Goal: Task Accomplishment & Management: Manage account settings

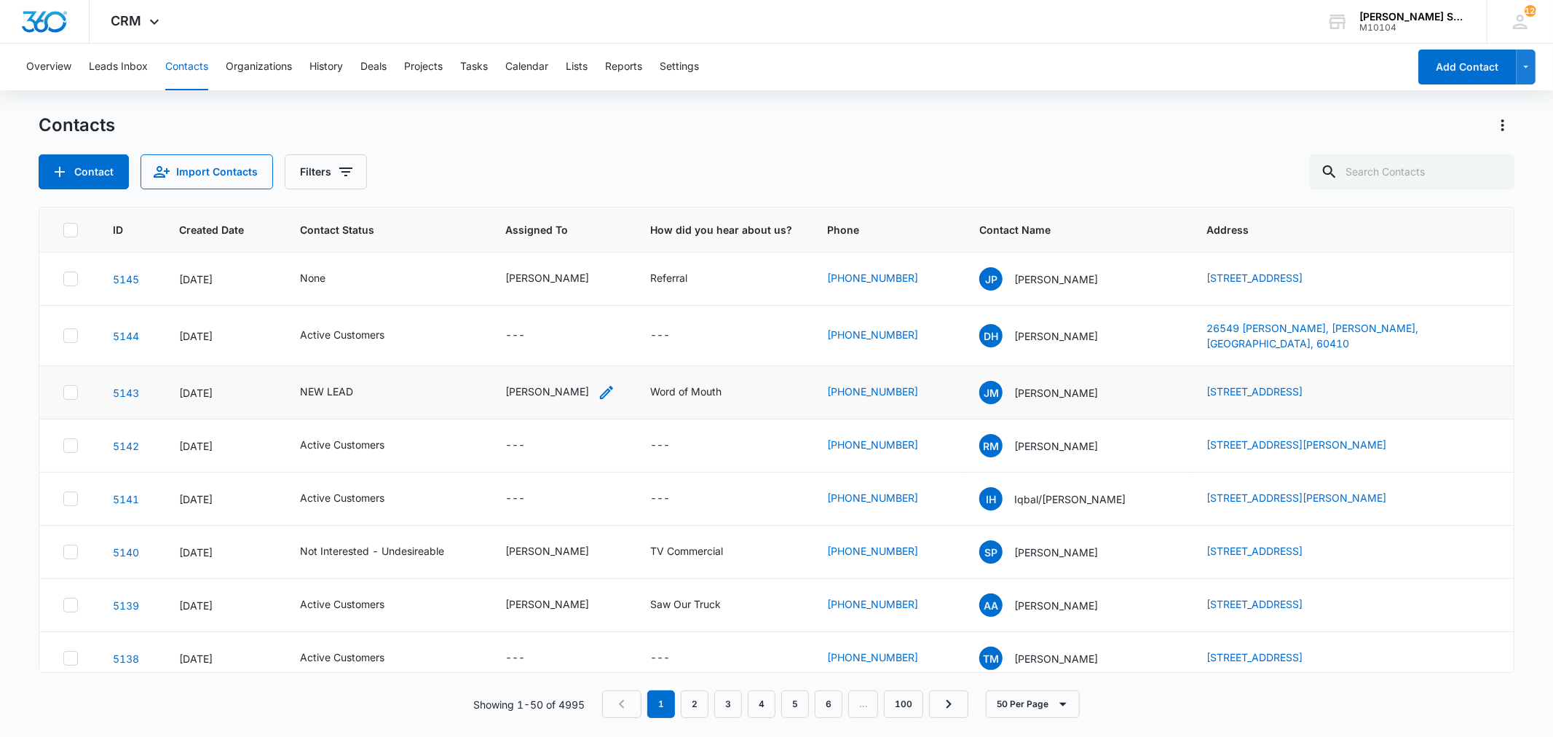
click at [579, 385] on div "[PERSON_NAME]" at bounding box center [547, 391] width 84 height 15
click at [580, 294] on icon "Remove Kenneth Florman" at bounding box center [574, 290] width 10 height 11
type input "ji"
click at [519, 350] on p "[PERSON_NAME]" at bounding box center [508, 342] width 32 height 15
click at [634, 329] on div "Assigned To [PERSON_NAME] Cancel Save" at bounding box center [557, 301] width 201 height 135
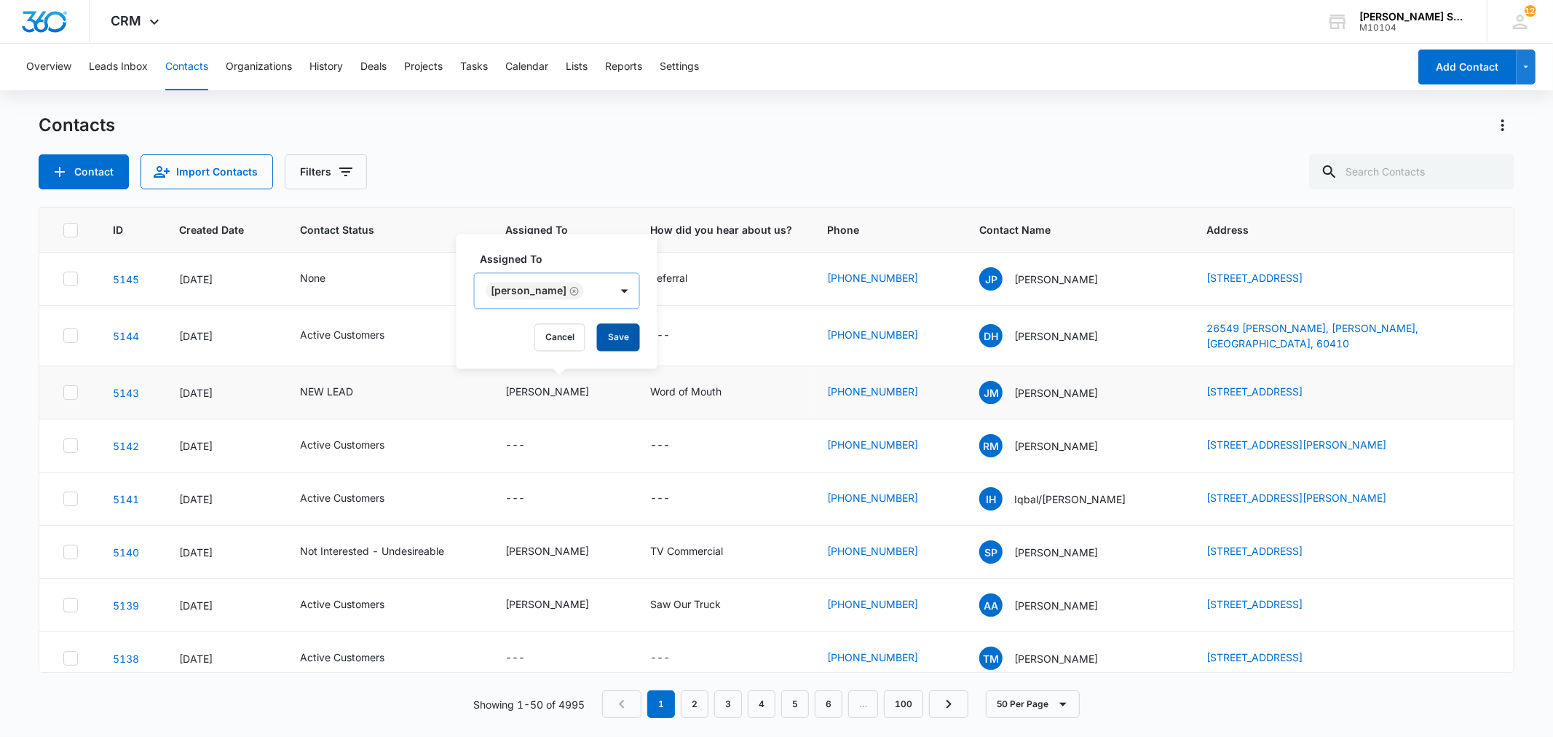
click at [608, 339] on button "Save" at bounding box center [618, 337] width 43 height 28
click at [337, 384] on div "NEW LEAD" at bounding box center [326, 391] width 53 height 15
click at [337, 291] on td "None" at bounding box center [385, 279] width 205 height 53
click at [342, 384] on div "NEW LEAD" at bounding box center [326, 391] width 53 height 15
click at [343, 291] on icon "Remove NEW LEAD" at bounding box center [342, 290] width 10 height 11
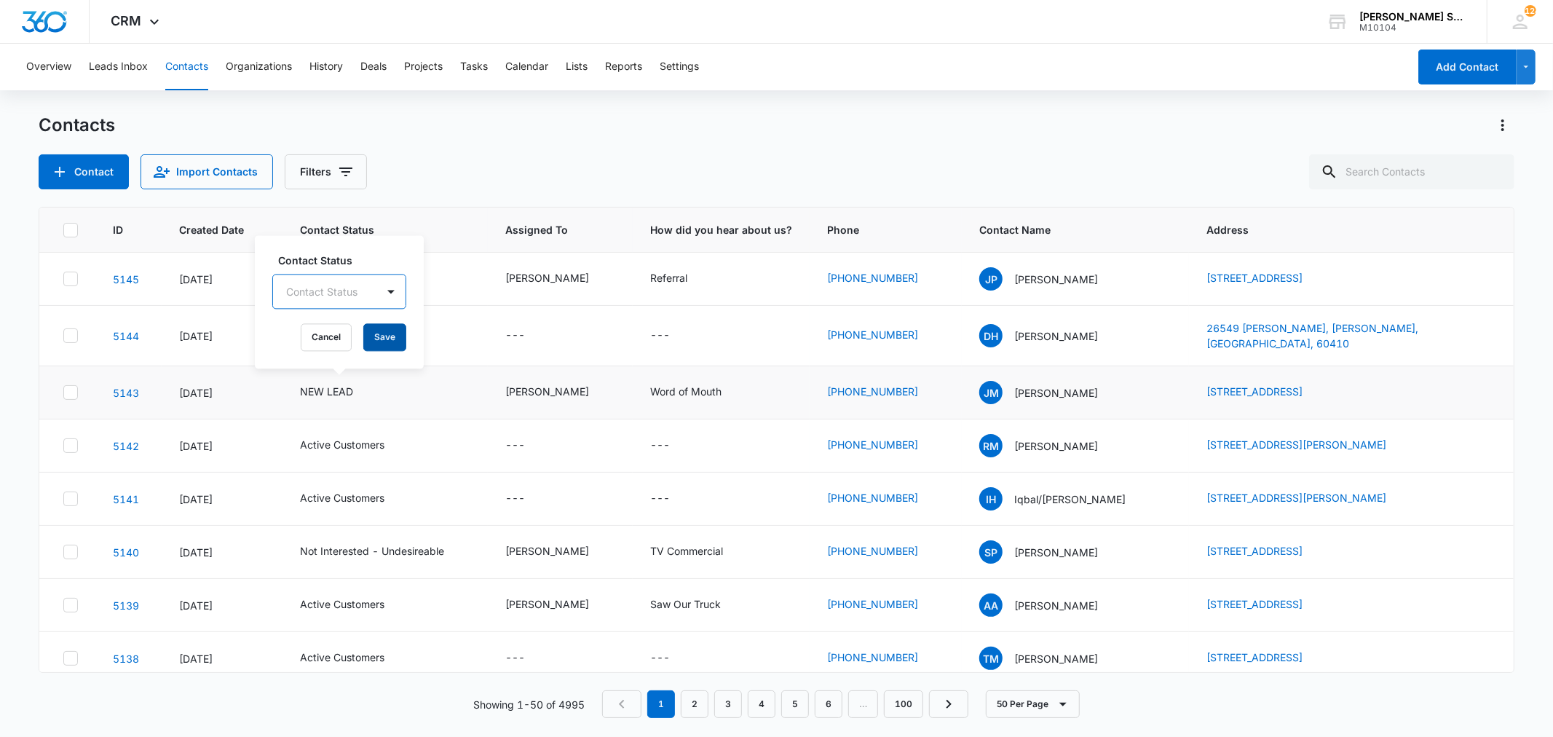
click at [393, 342] on button "Save" at bounding box center [384, 337] width 43 height 28
click at [149, 22] on icon at bounding box center [154, 25] width 17 height 17
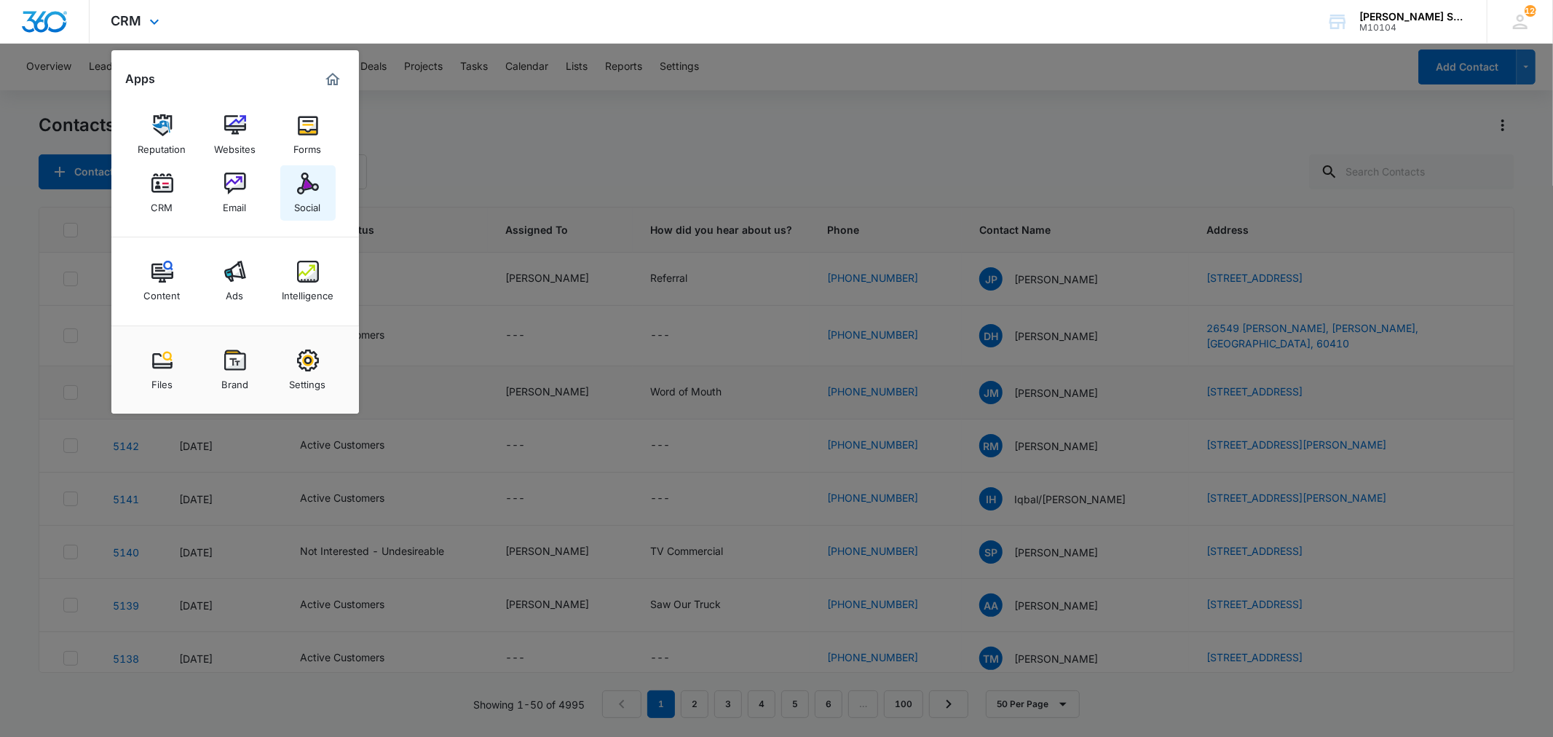
click at [309, 188] on img at bounding box center [308, 184] width 22 height 22
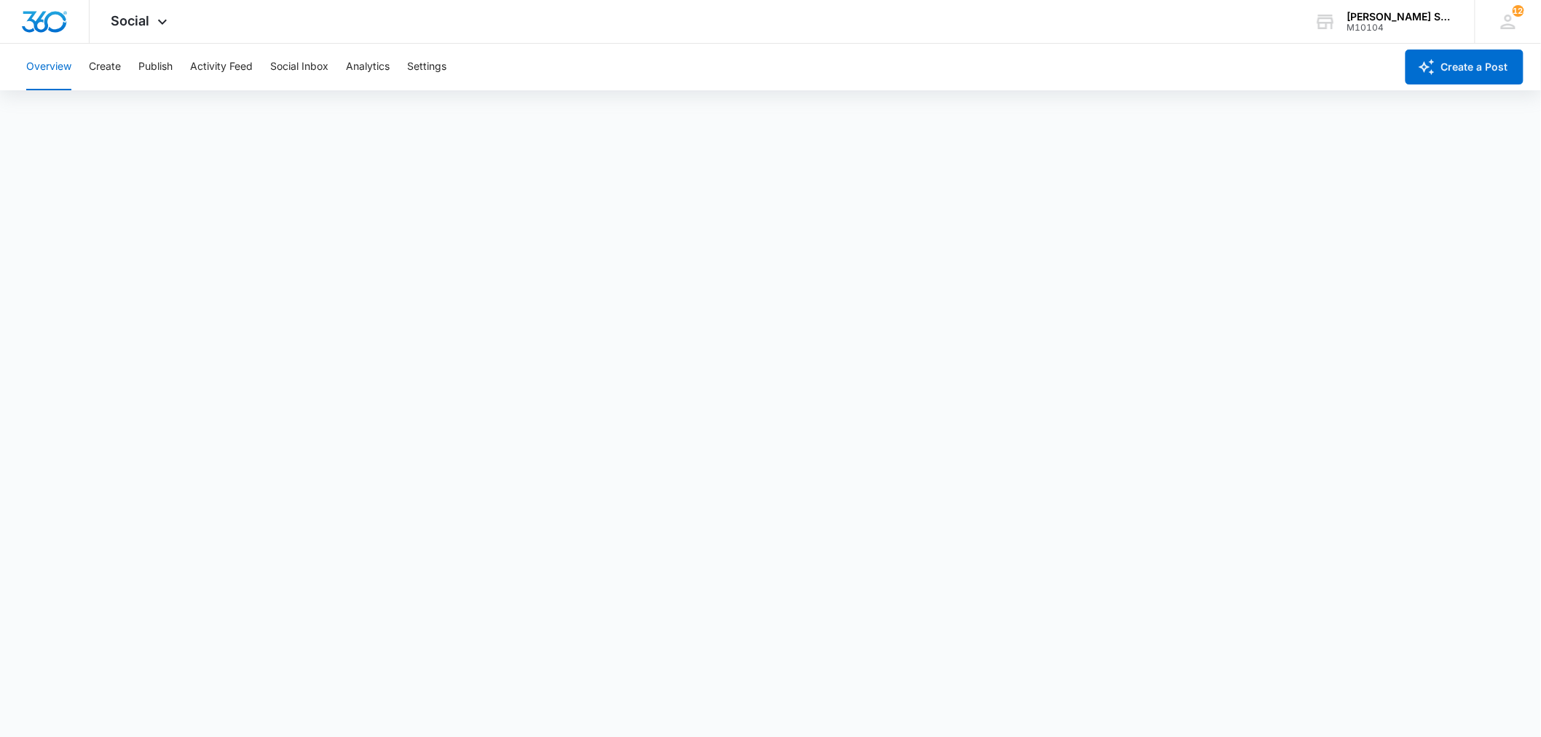
click at [137, 67] on div "Overview Create Publish Activity Feed Social Inbox Analytics Settings" at bounding box center [706, 67] width 1378 height 47
click at [151, 66] on button "Publish" at bounding box center [155, 67] width 34 height 47
click at [150, 23] on div "Social Apps Reputation Websites Forms CRM Email Social Content Ads Intelligence…" at bounding box center [141, 21] width 103 height 43
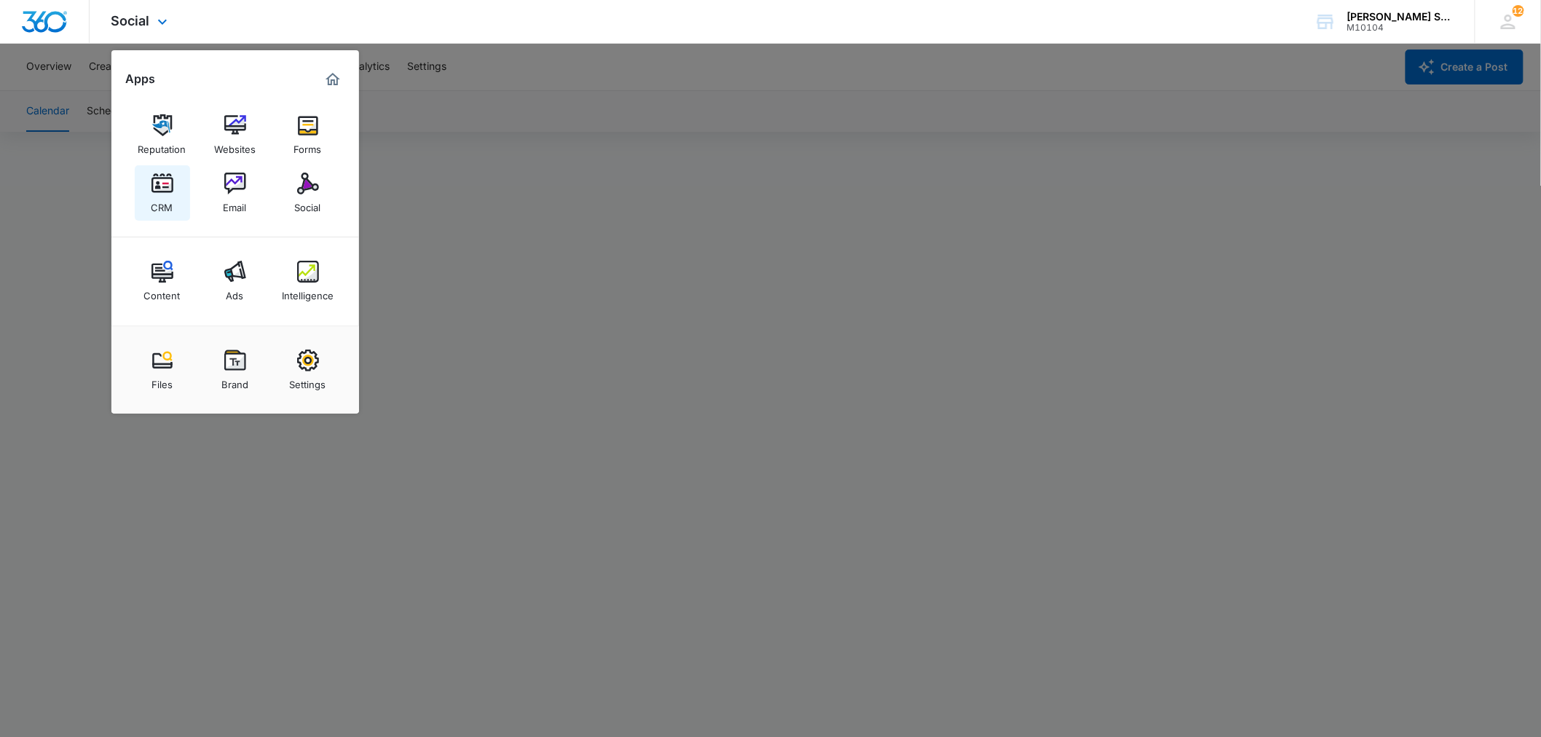
click at [160, 184] on img at bounding box center [162, 184] width 22 height 22
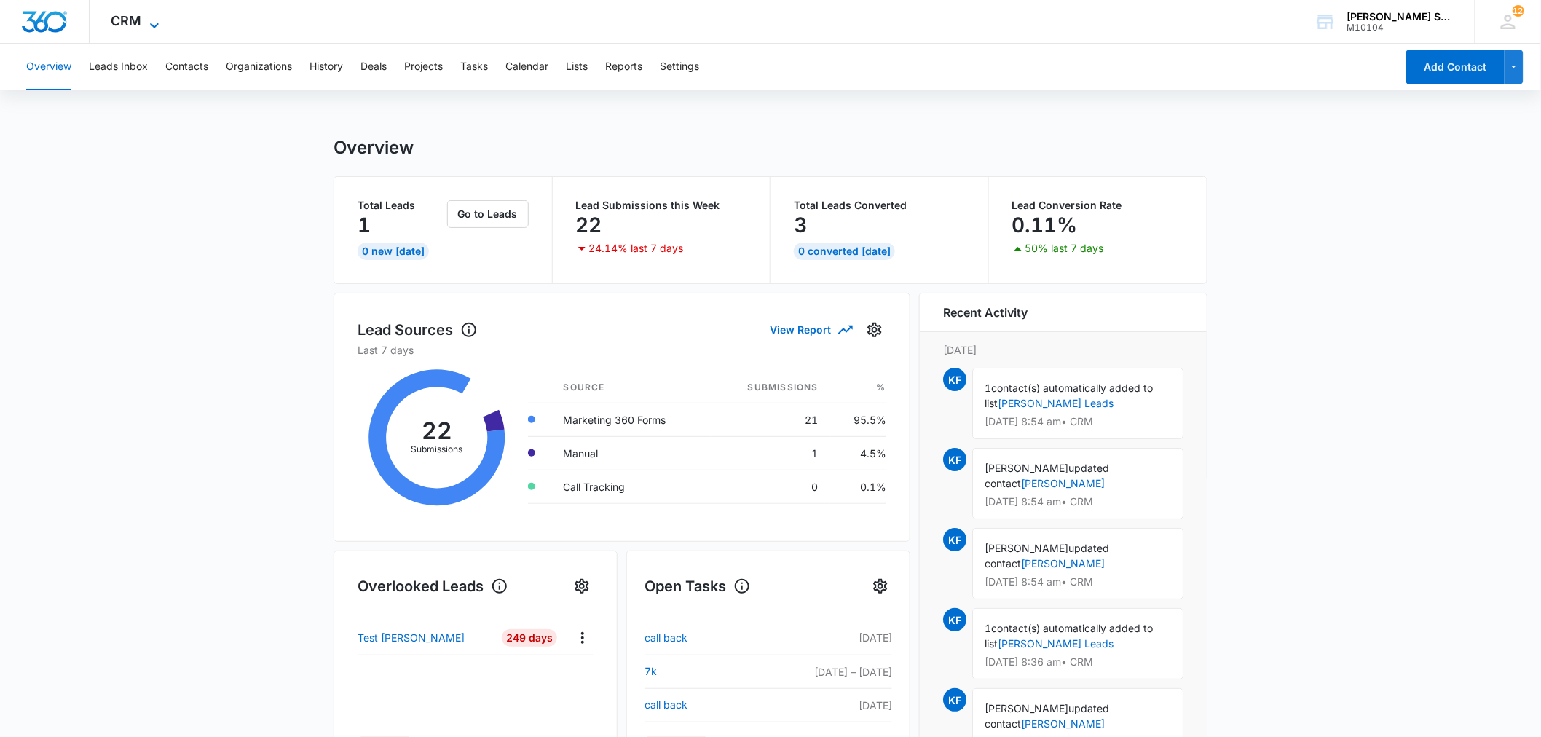
click at [153, 23] on icon at bounding box center [154, 25] width 17 height 17
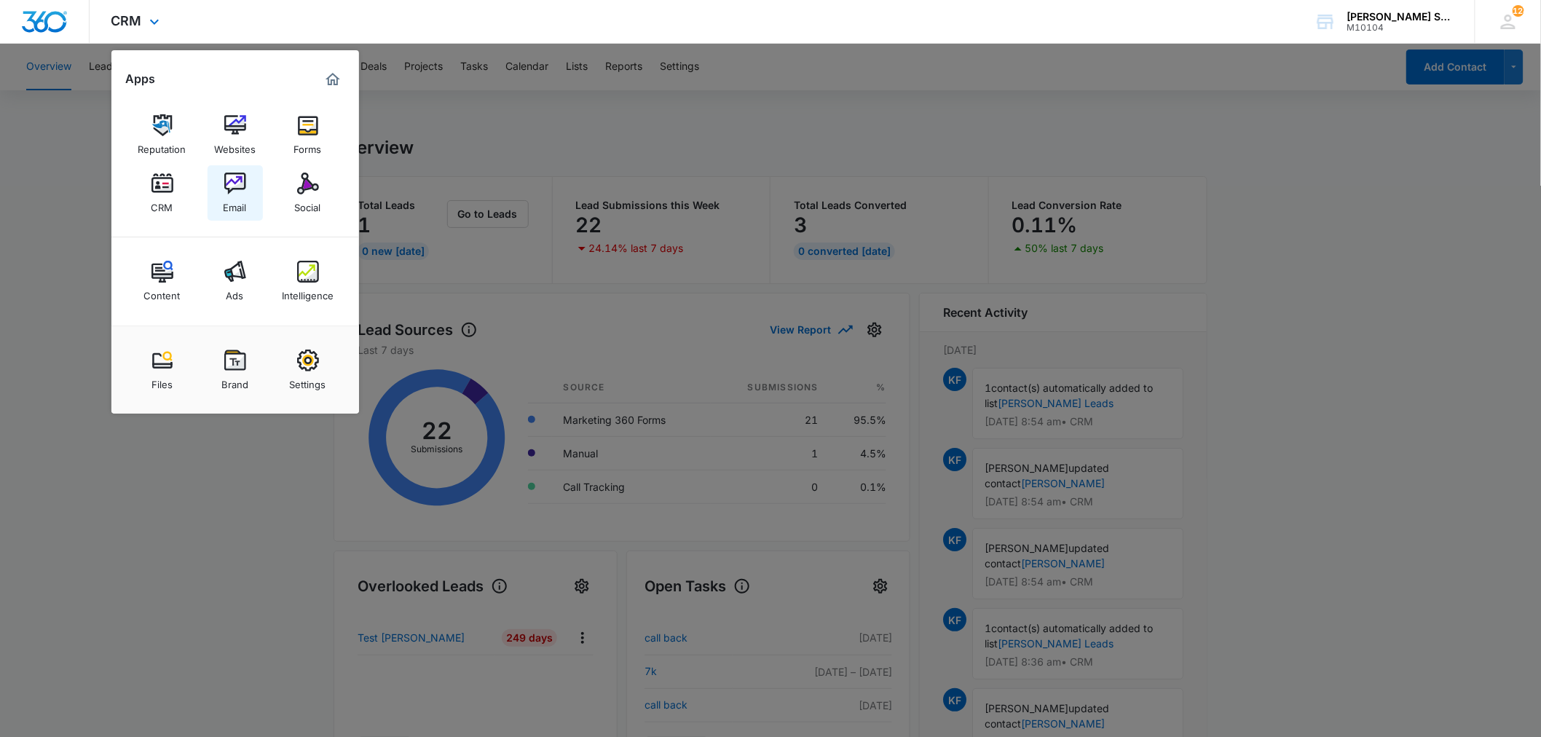
click at [232, 180] on img at bounding box center [235, 184] width 22 height 22
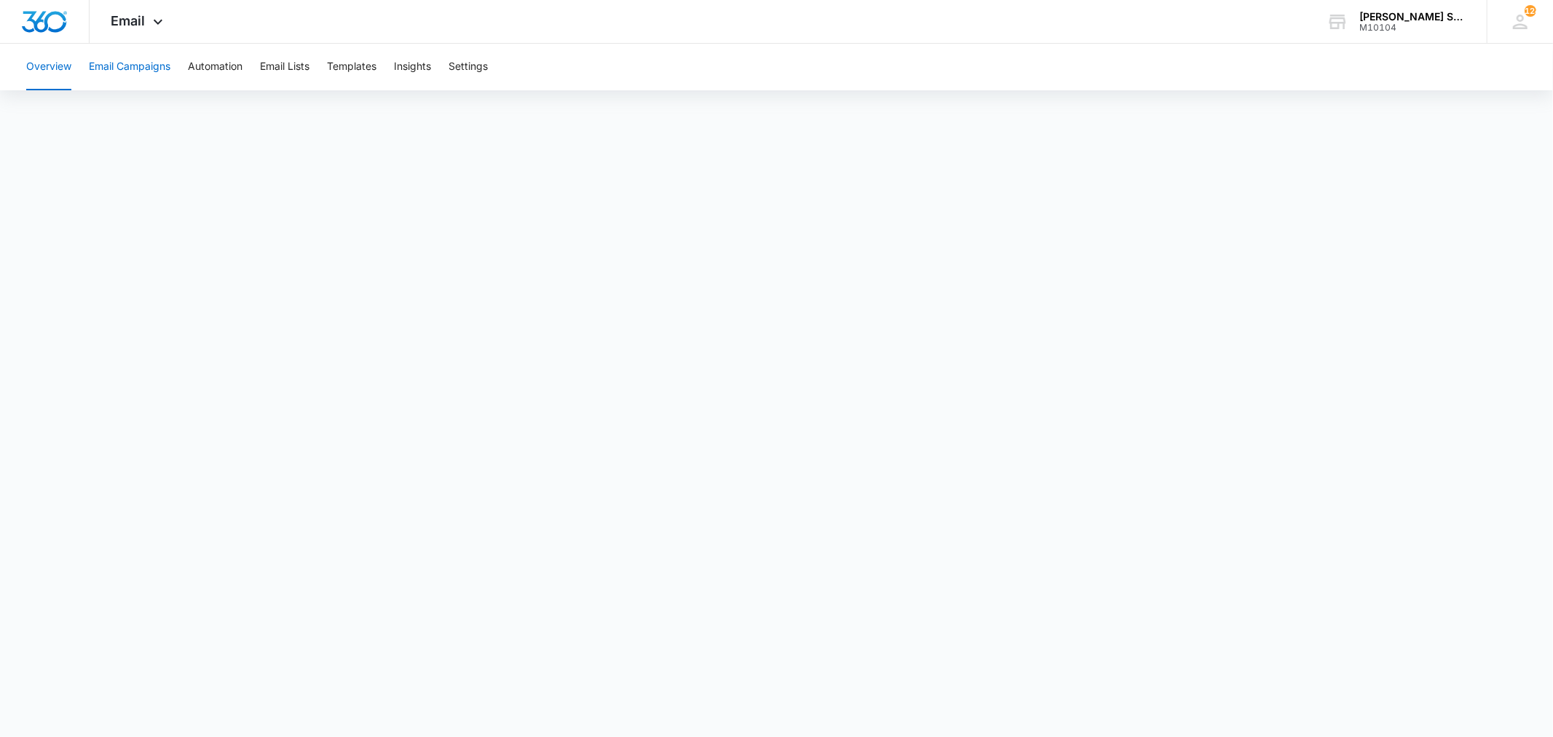
click at [141, 61] on button "Email Campaigns" at bounding box center [130, 67] width 82 height 47
click at [134, 68] on button "Email Campaigns" at bounding box center [130, 67] width 82 height 47
